Goal: Information Seeking & Learning: Learn about a topic

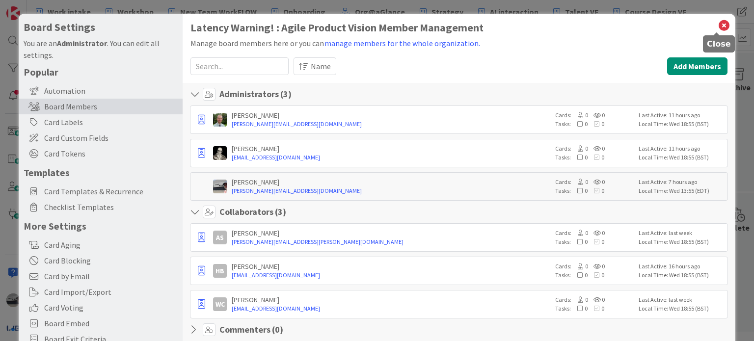
click at [717, 24] on icon at bounding box center [723, 26] width 13 height 14
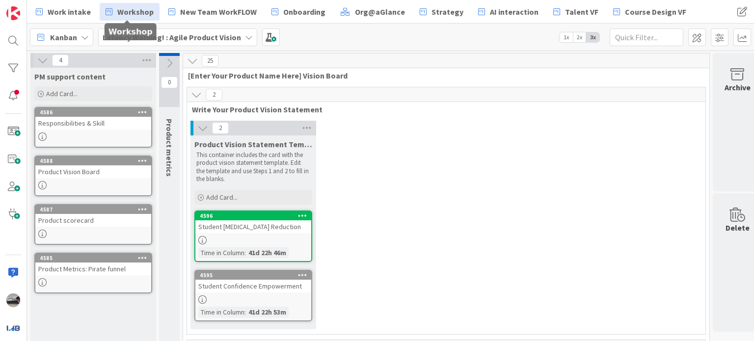
click at [127, 11] on span "Workshop" at bounding box center [135, 12] width 36 height 12
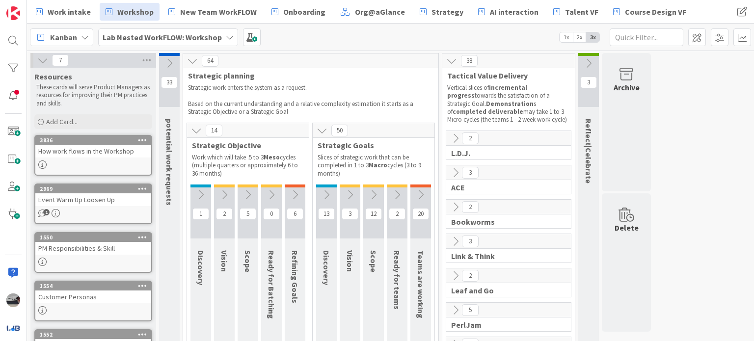
click at [326, 195] on icon at bounding box center [326, 194] width 11 height 11
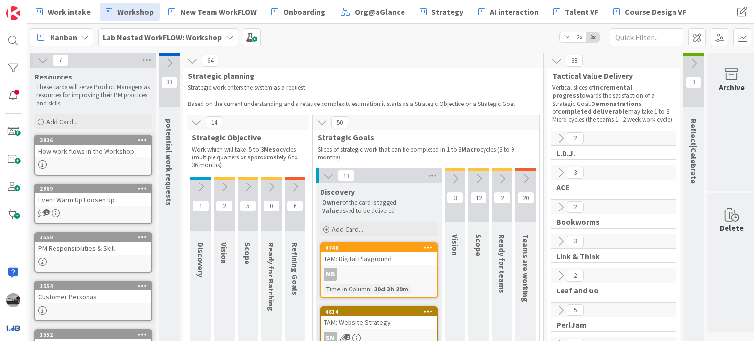
click at [452, 182] on icon at bounding box center [454, 178] width 11 height 11
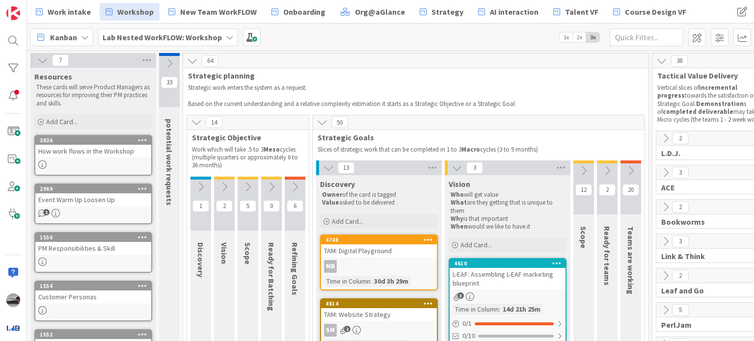
click at [580, 171] on icon at bounding box center [583, 170] width 11 height 11
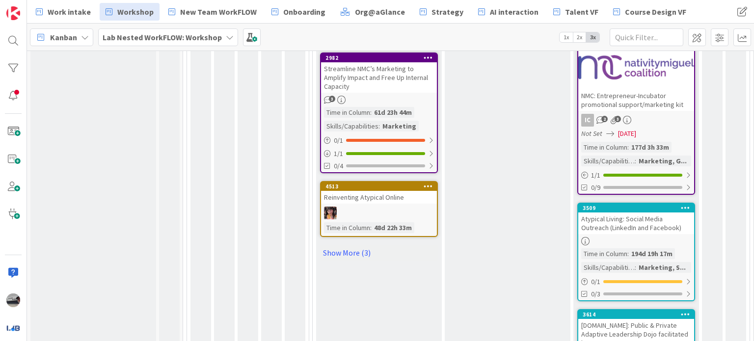
scroll to position [836, 0]
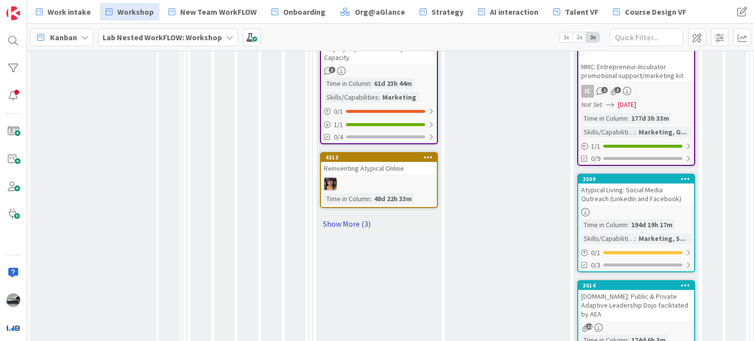
click at [330, 216] on link "Show More (3)" at bounding box center [379, 224] width 118 height 16
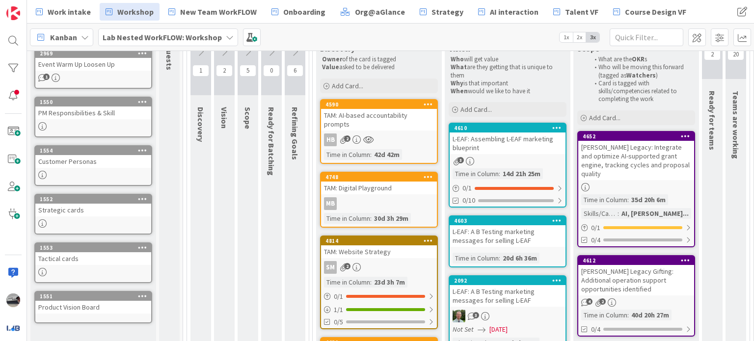
scroll to position [2, 0]
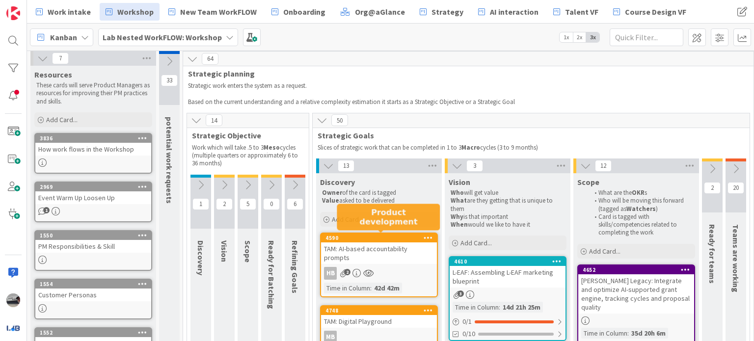
click at [394, 237] on div "4590" at bounding box center [380, 238] width 111 height 7
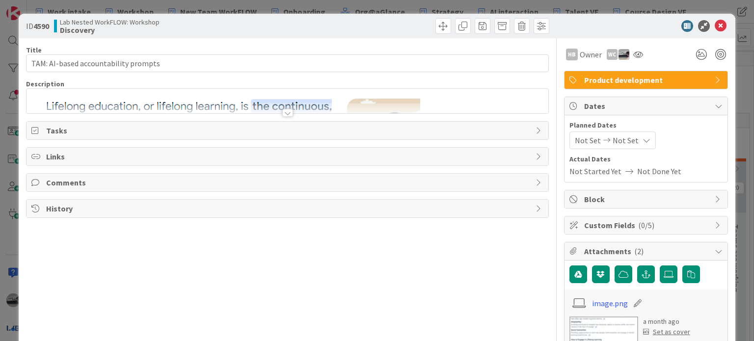
click at [285, 117] on div "Title 36 / 128 TAM: AI-based accountability prompts Description HB Owner WC Pro…" at bounding box center [287, 271] width 522 height 466
click at [286, 110] on div at bounding box center [287, 113] width 11 height 8
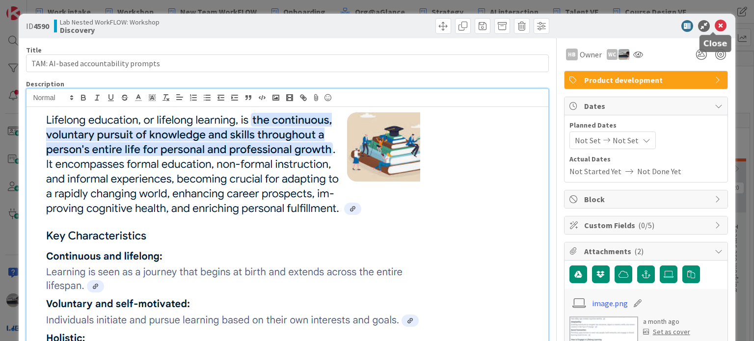
click at [714, 27] on icon at bounding box center [720, 26] width 12 height 12
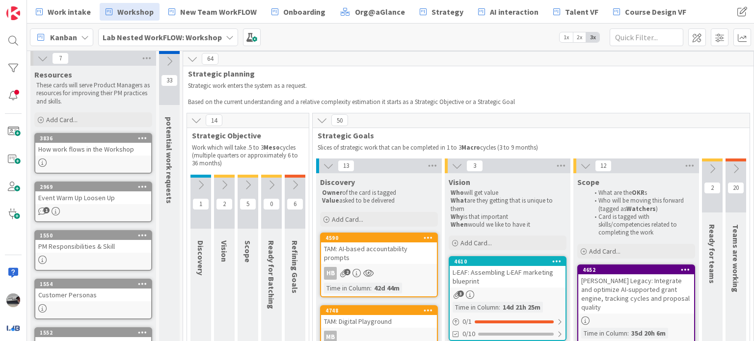
click at [227, 34] on icon at bounding box center [230, 37] width 8 height 8
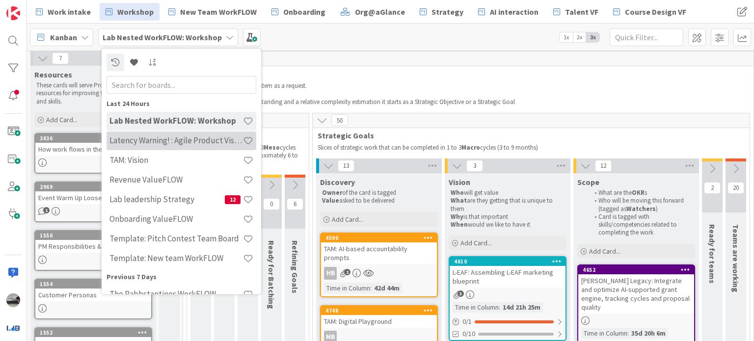
click at [209, 143] on h4 "Latency Warning! : Agile Product Vision" at bounding box center [175, 141] width 133 height 10
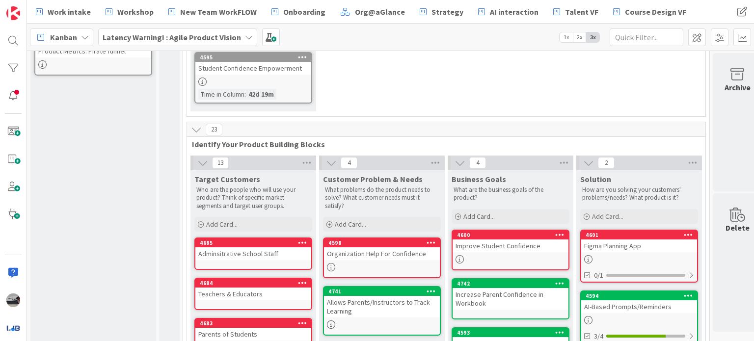
scroll to position [196, 0]
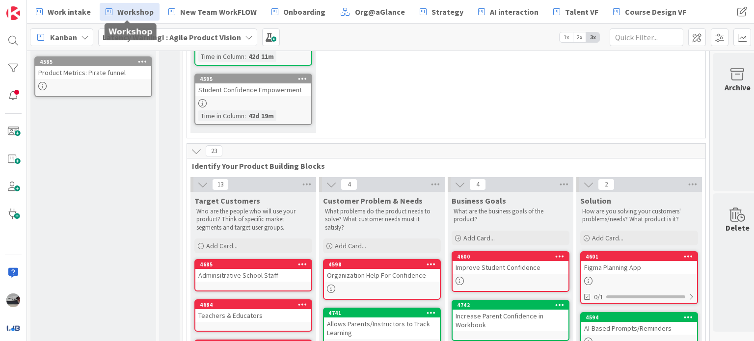
click at [139, 15] on span "Workshop" at bounding box center [135, 12] width 36 height 12
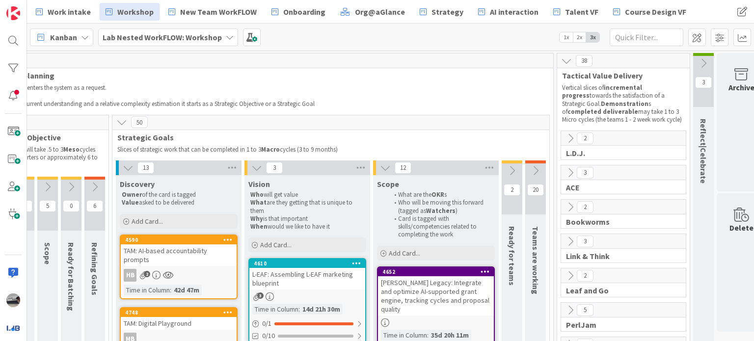
scroll to position [0, 222]
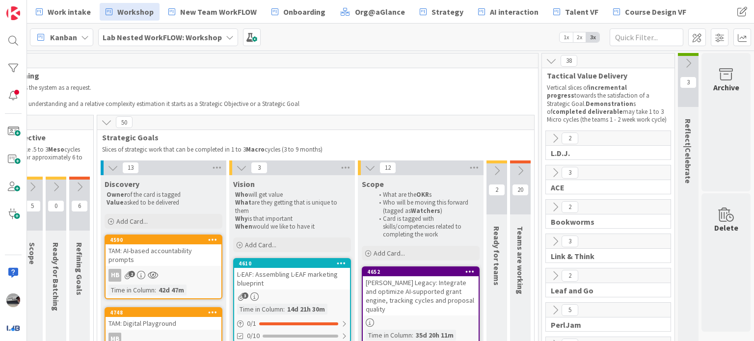
click at [491, 170] on icon at bounding box center [496, 170] width 11 height 11
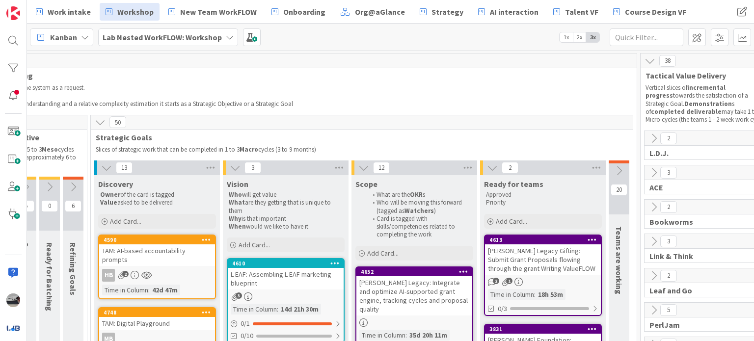
click at [617, 163] on button at bounding box center [618, 170] width 21 height 15
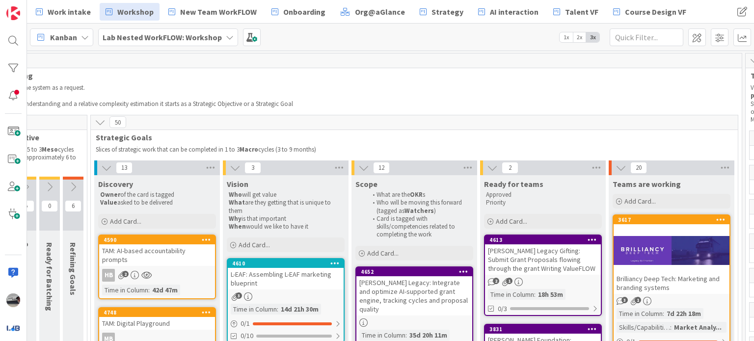
click at [658, 262] on div at bounding box center [671, 250] width 116 height 44
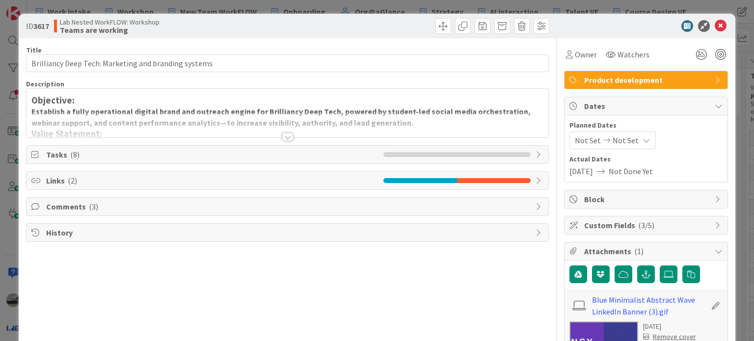
click at [283, 138] on div at bounding box center [287, 137] width 11 height 8
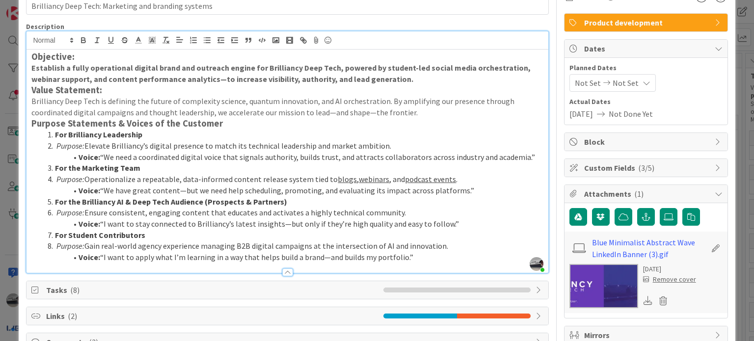
scroll to position [113, 0]
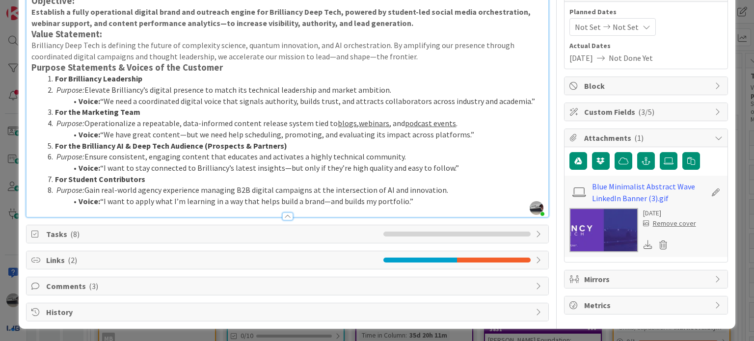
click at [535, 230] on icon at bounding box center [539, 234] width 8 height 8
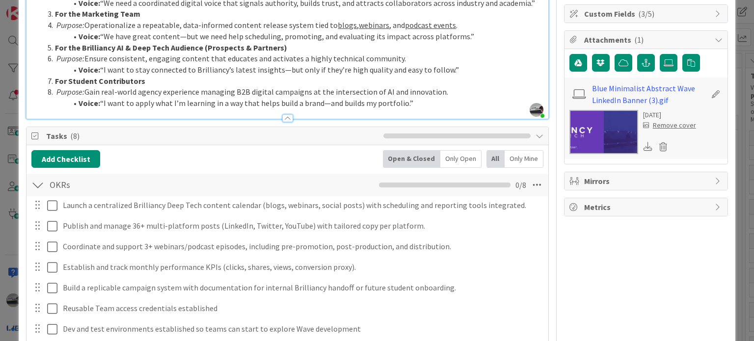
scroll to position [0, 0]
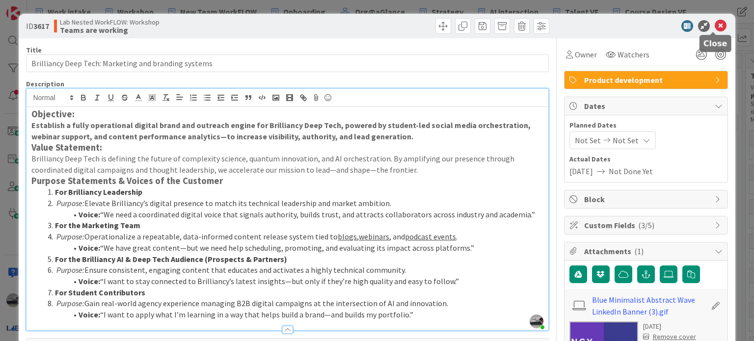
click at [714, 27] on icon at bounding box center [720, 26] width 12 height 12
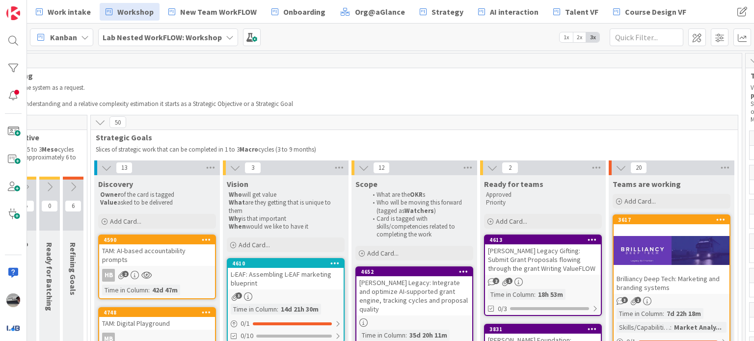
click at [194, 39] on b "Lab Nested WorkFLOW: Workshop" at bounding box center [162, 37] width 119 height 10
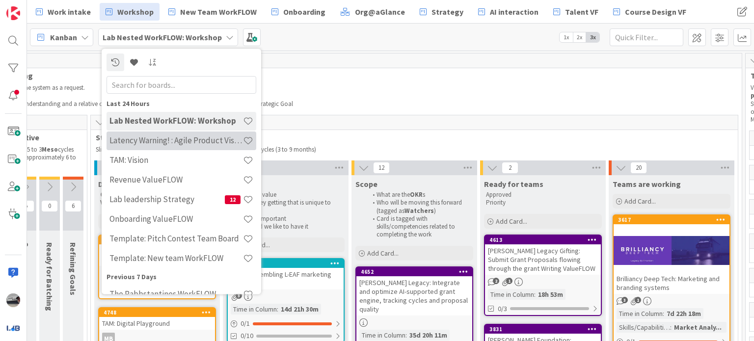
click at [198, 143] on h4 "Latency Warning! : Agile Product Vision" at bounding box center [175, 141] width 133 height 10
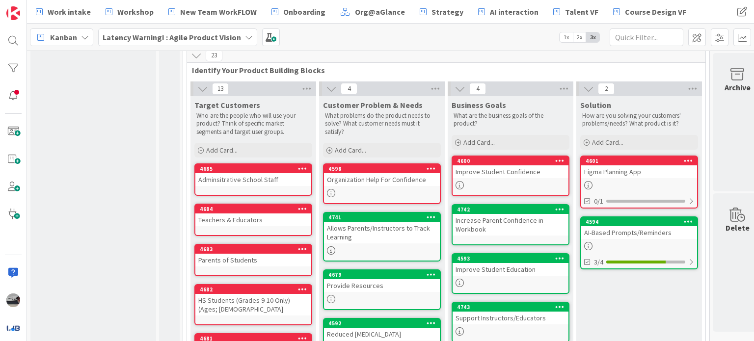
scroll to position [294, 0]
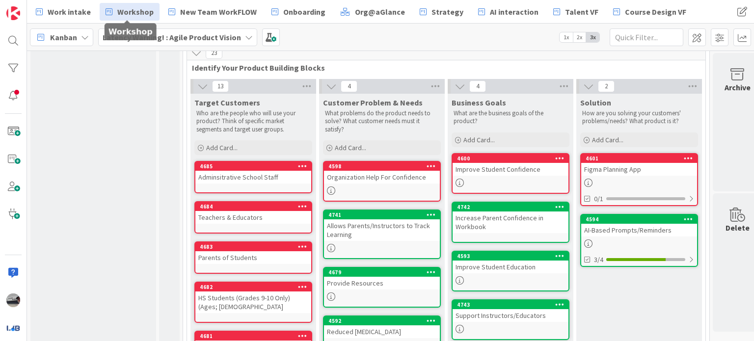
click at [131, 17] on link "Workshop" at bounding box center [130, 12] width 60 height 18
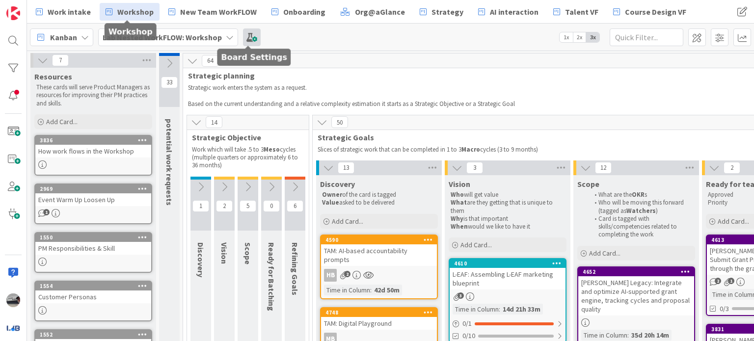
click at [251, 31] on span at bounding box center [252, 37] width 18 height 18
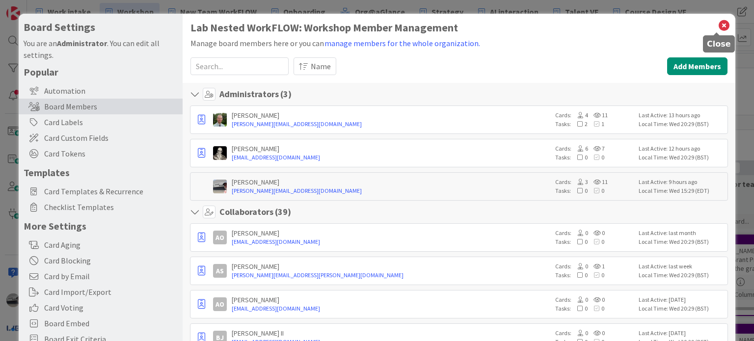
click at [717, 21] on icon at bounding box center [723, 26] width 13 height 14
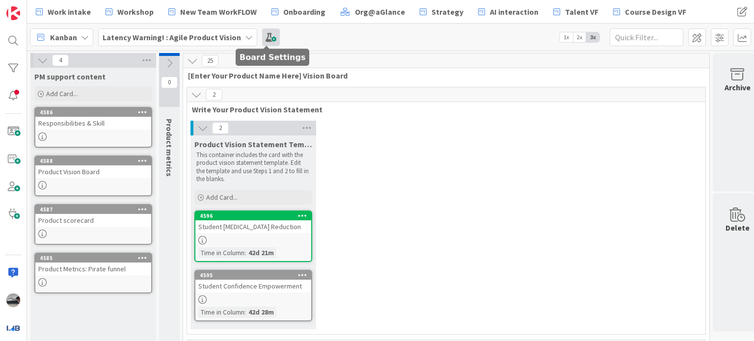
click at [269, 38] on span at bounding box center [271, 37] width 18 height 18
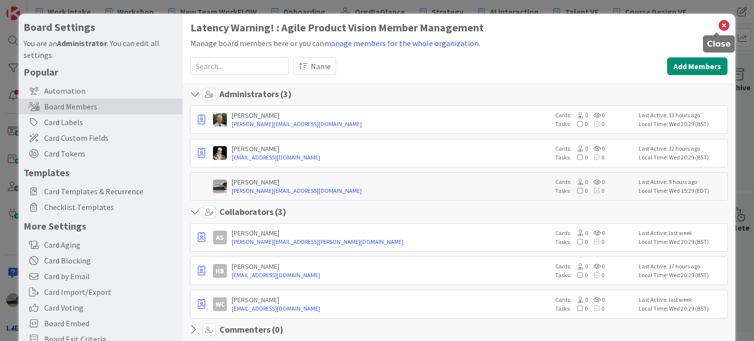
click at [717, 25] on icon at bounding box center [723, 26] width 13 height 14
